Goal: Entertainment & Leisure: Consume media (video, audio)

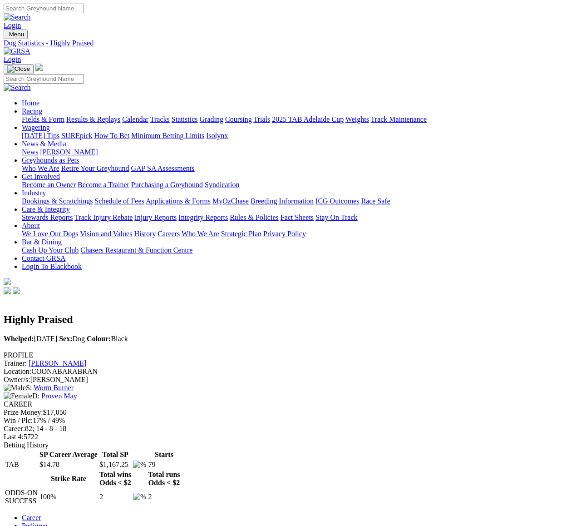
scroll to position [5, 0]
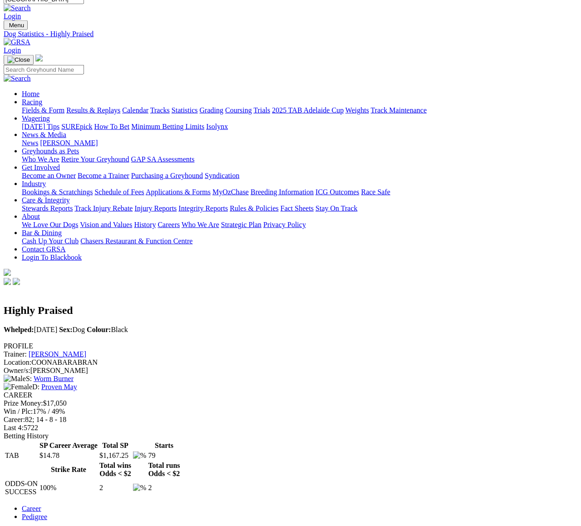
type input "[GEOGRAPHIC_DATA]"
click at [31, 9] on img at bounding box center [17, 13] width 27 height 8
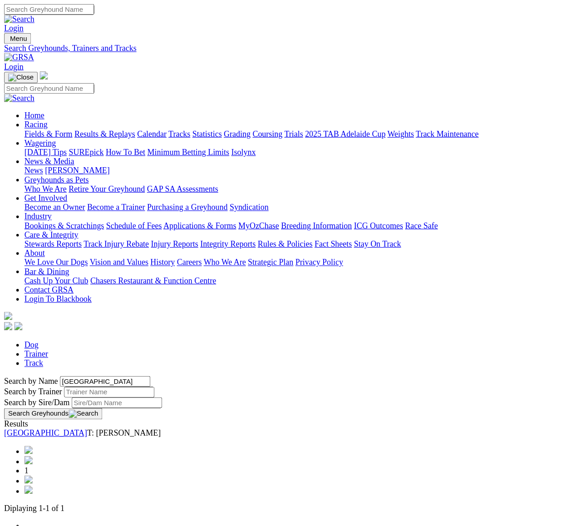
scroll to position [5, 0]
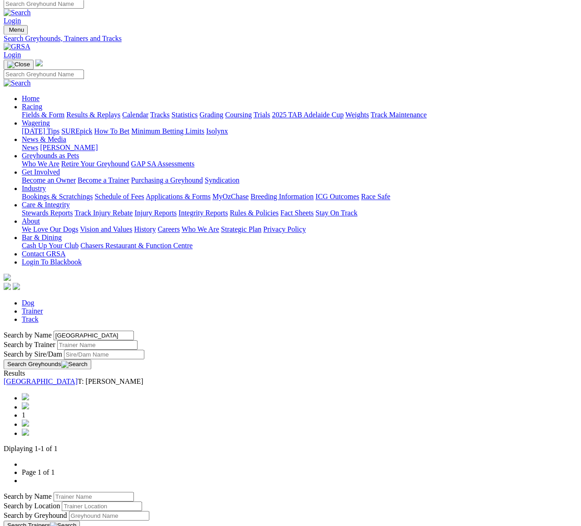
click at [78, 377] on link "[GEOGRAPHIC_DATA]" at bounding box center [41, 381] width 74 height 8
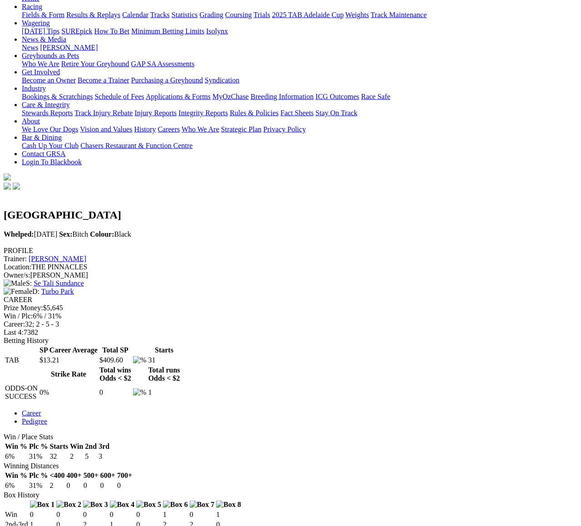
scroll to position [114, 0]
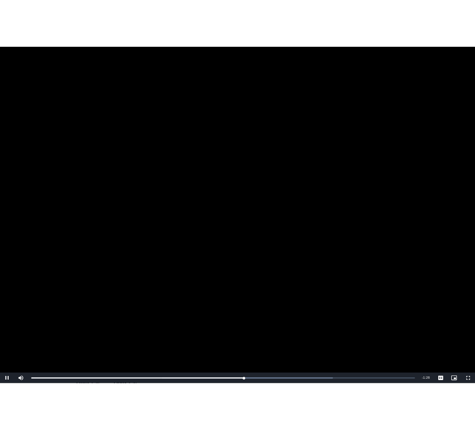
scroll to position [0, 0]
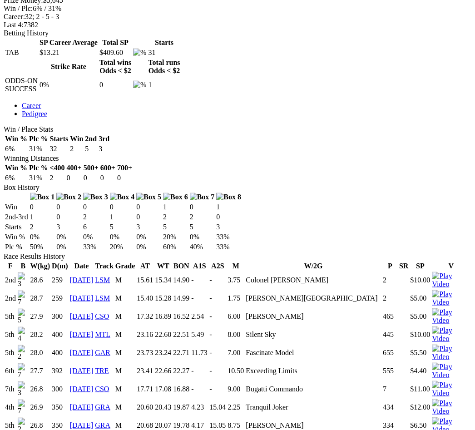
scroll to position [412, 0]
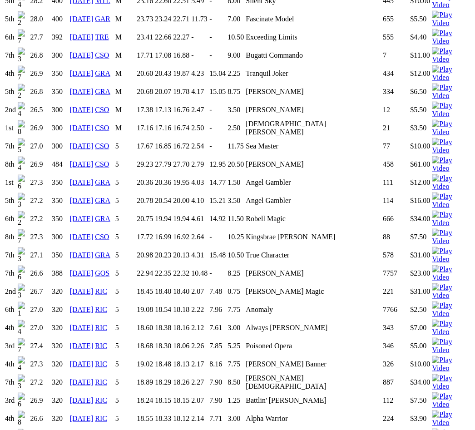
scroll to position [742, 0]
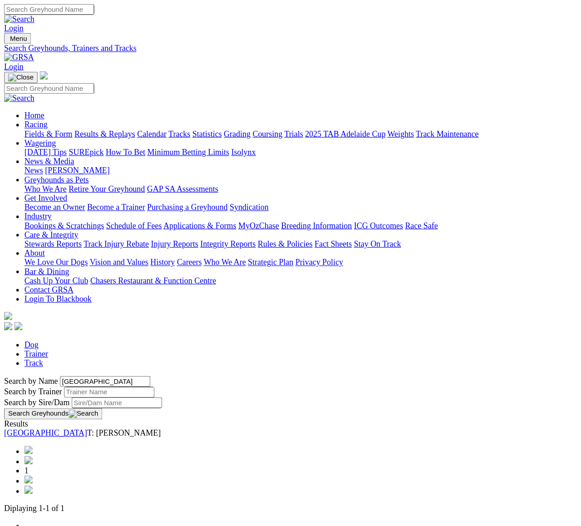
scroll to position [39, 0]
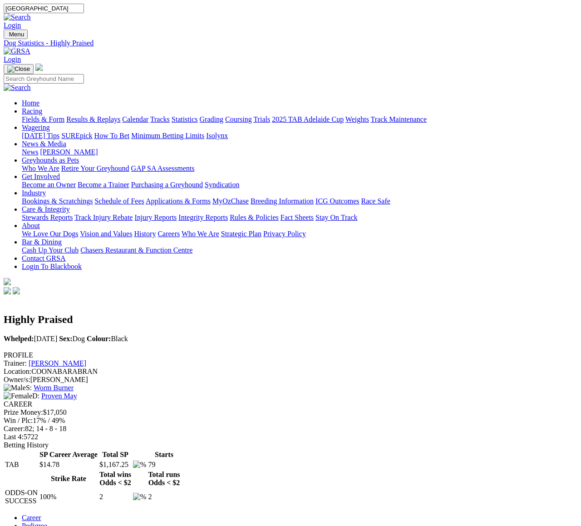
scroll to position [39, 0]
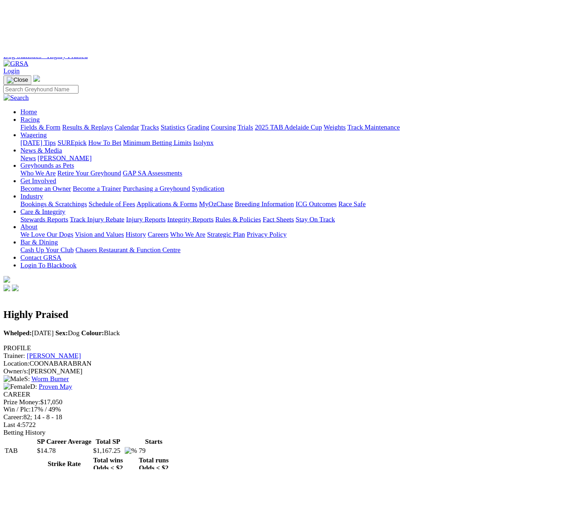
scroll to position [39, 0]
